Goal: Task Accomplishment & Management: Use online tool/utility

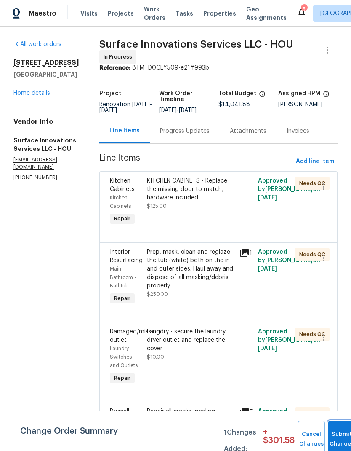
click at [340, 435] on button "Submit Changes" at bounding box center [341, 439] width 27 height 36
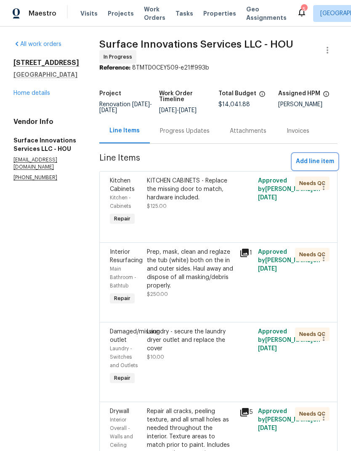
click at [324, 163] on span "Add line item" at bounding box center [315, 161] width 38 height 11
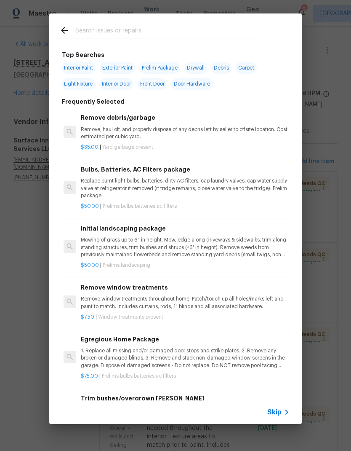
click at [157, 30] on input "text" at bounding box center [164, 31] width 179 height 13
type input "Fireplace"
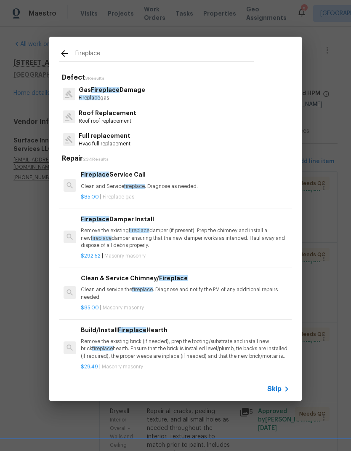
click at [139, 93] on p "Gas Fireplace Damage" at bounding box center [112, 89] width 67 height 9
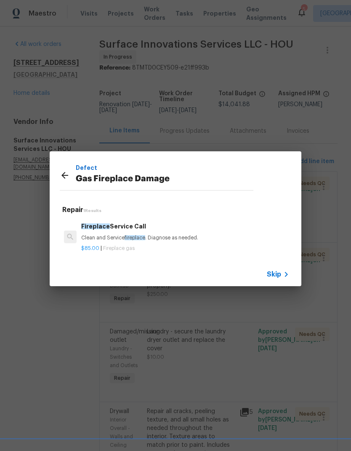
click at [142, 232] on div "Fireplace Service Call Clean and Service fireplace . Diagnose as needed." at bounding box center [185, 232] width 208 height 20
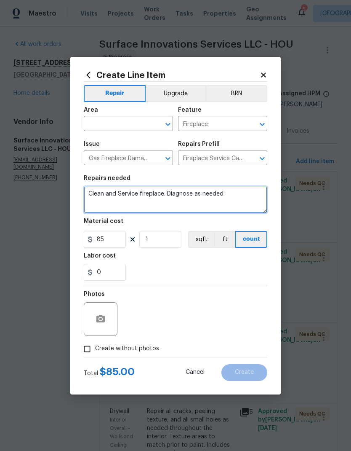
click at [127, 193] on textarea "Clean and Service fireplace. Diagnose as needed." at bounding box center [176, 199] width 184 height 27
click at [127, 195] on textarea "Clean and Service fireplace. Diagnose as needed." at bounding box center [176, 199] width 184 height 27
click at [153, 195] on textarea "Clean and paint fireplace. Diagnose as needed." at bounding box center [176, 199] width 184 height 27
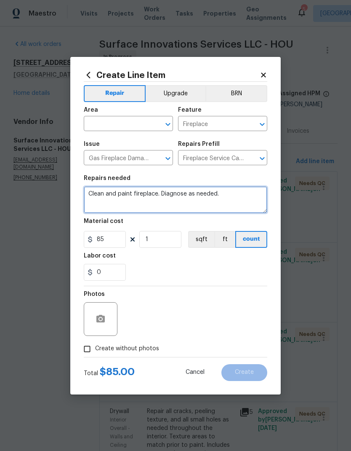
click at [226, 196] on textarea "Clean and paint fireplace. Diagnose as needed." at bounding box center [176, 199] width 184 height 27
click at [225, 195] on textarea "Clean and paint fireplace. Diagnose as needed." at bounding box center [176, 199] width 184 height 27
type textarea "Clean and paint fireplace box in appropriate black paint"
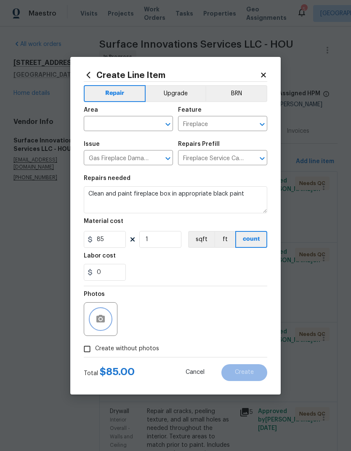
click at [104, 315] on icon "button" at bounding box center [101, 319] width 10 height 10
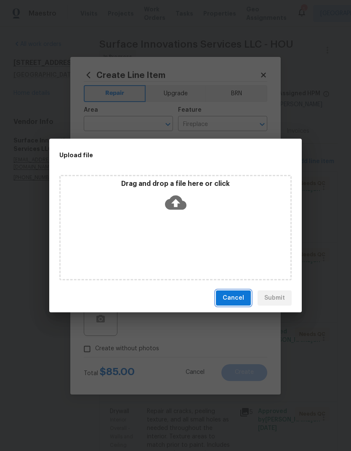
click at [237, 297] on span "Cancel" at bounding box center [233, 298] width 21 height 11
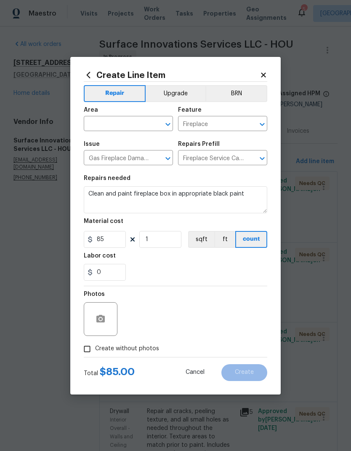
click at [87, 344] on input "Create without photos" at bounding box center [87, 349] width 16 height 16
checkbox input "true"
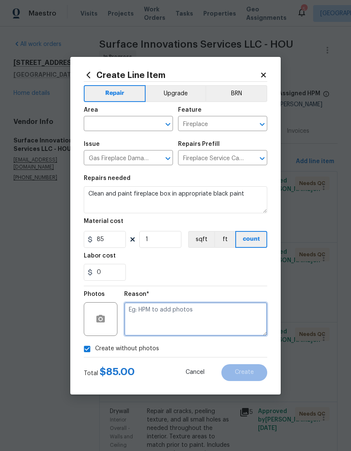
click at [195, 325] on textarea at bounding box center [195, 319] width 143 height 34
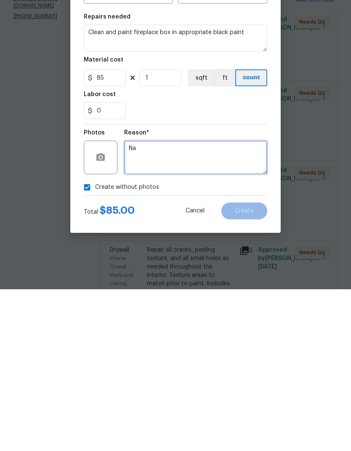
type textarea "Na"
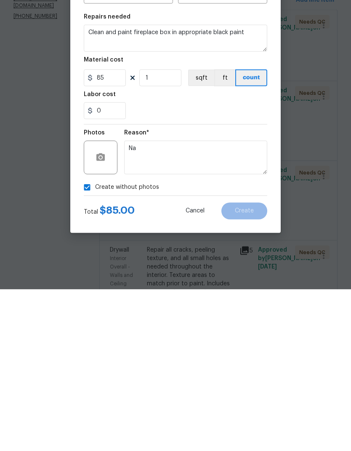
scroll to position [34, 0]
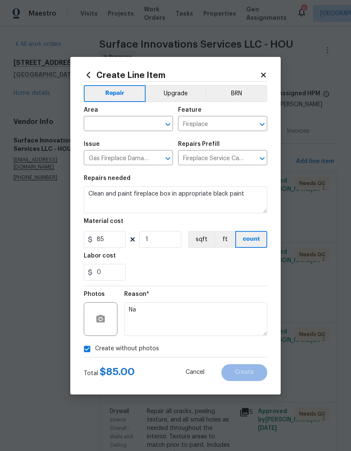
click at [115, 125] on input "text" at bounding box center [117, 124] width 66 height 13
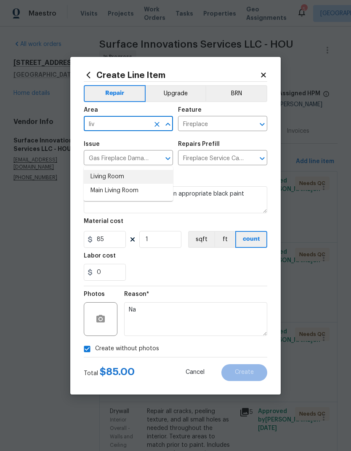
click at [121, 170] on li "Living Room" at bounding box center [128, 177] width 89 height 14
type input "Living Room"
click at [121, 137] on span "Issue Gas Fireplace Damage ​" at bounding box center [128, 153] width 89 height 34
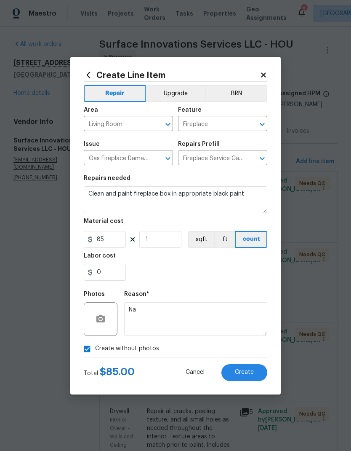
click at [240, 368] on button "Create" at bounding box center [245, 372] width 46 height 17
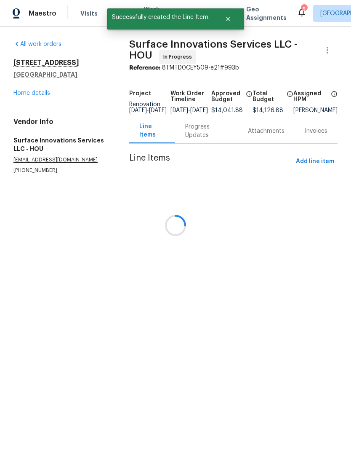
scroll to position [0, 0]
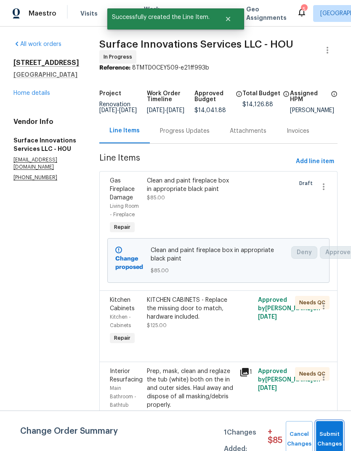
click at [333, 435] on span "Submit Changes" at bounding box center [329, 438] width 19 height 19
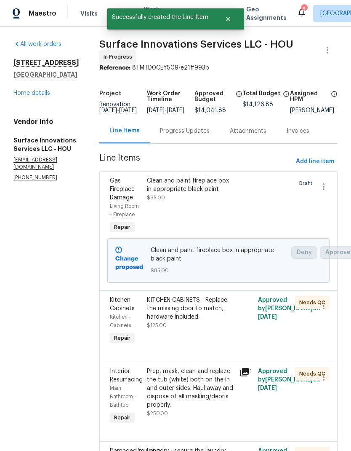
click at [33, 88] on div "6906 Cherry Hills Rd Houston, TX 77069 Home details" at bounding box center [46, 78] width 66 height 39
